Goal: Task Accomplishment & Management: Manage account settings

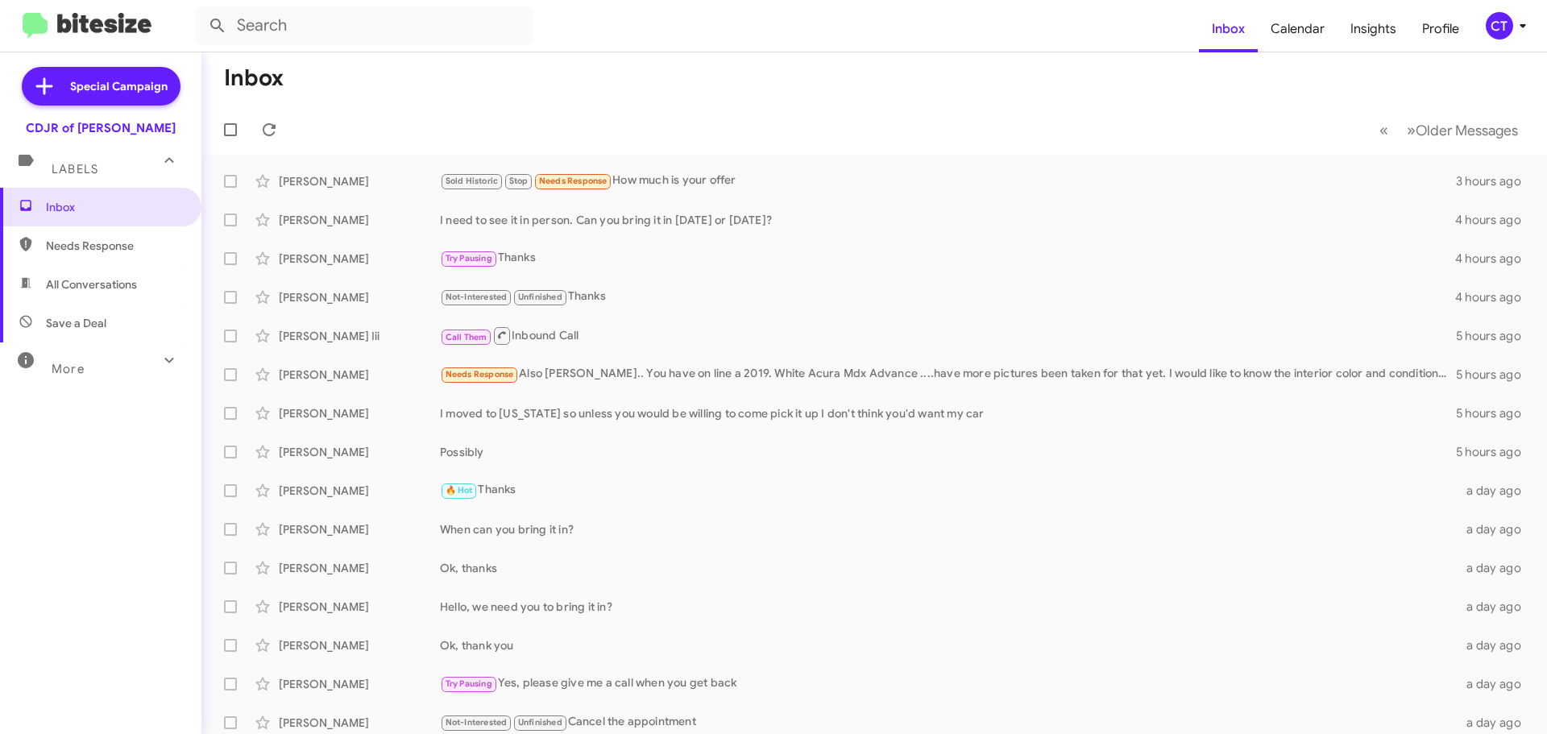
drag, startPoint x: 0, startPoint y: 0, endPoint x: 1518, endPoint y: 28, distance: 1518.1
click at [1519, 24] on icon at bounding box center [1522, 25] width 19 height 19
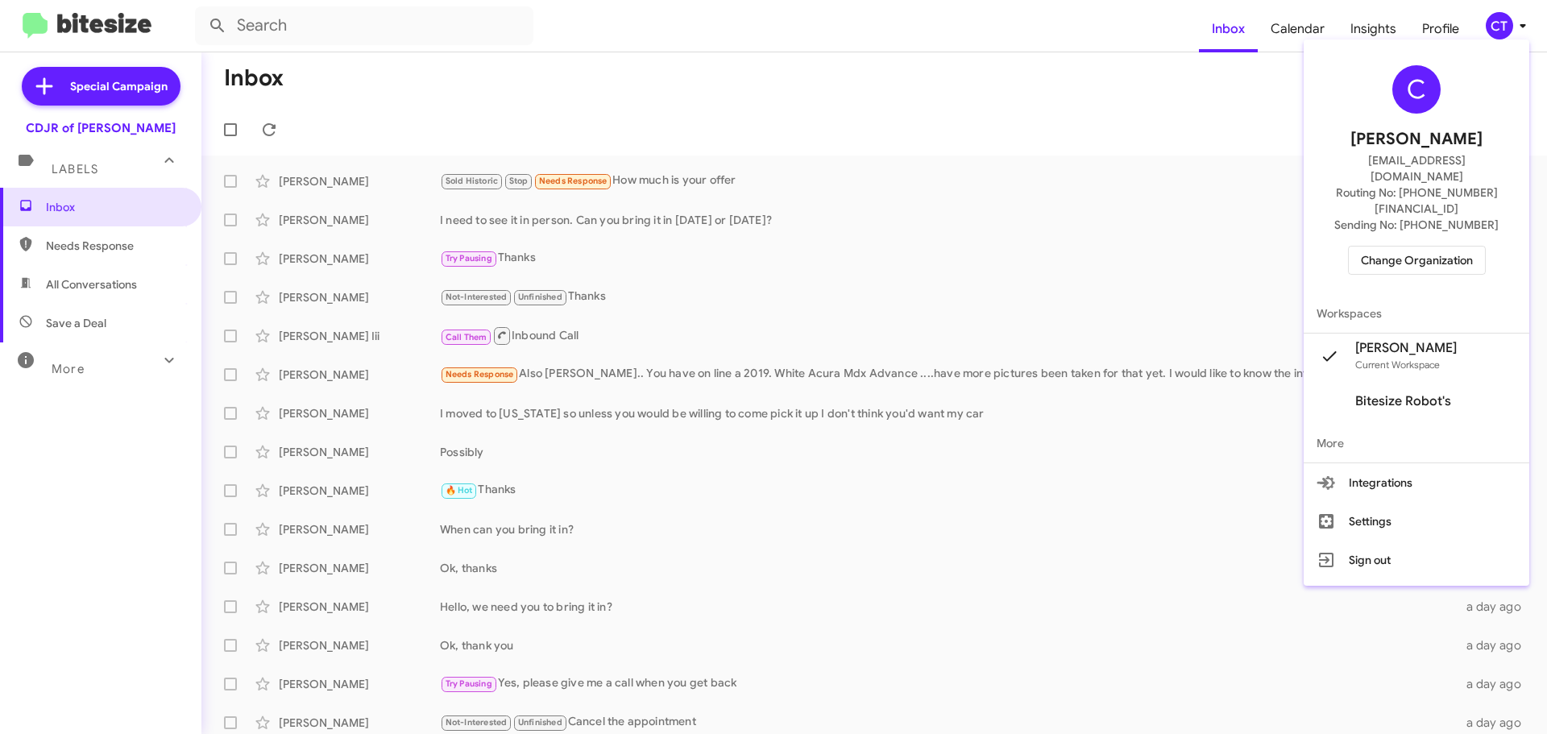
click at [1399, 247] on span "Change Organization" at bounding box center [1417, 260] width 112 height 27
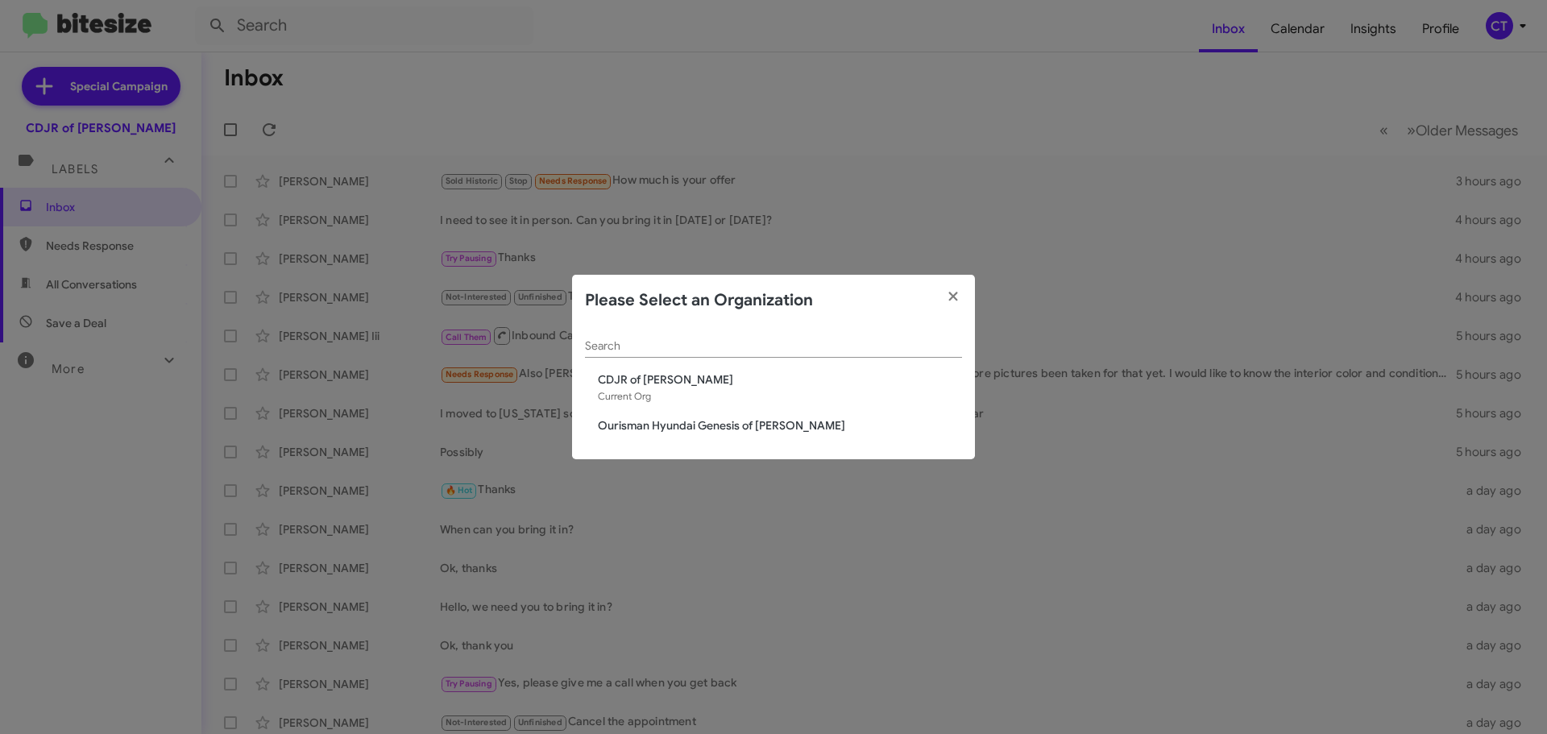
click at [712, 426] on span "Ourisman Hyundai Genesis of [PERSON_NAME]" at bounding box center [780, 425] width 364 height 16
